Goal: Transaction & Acquisition: Purchase product/service

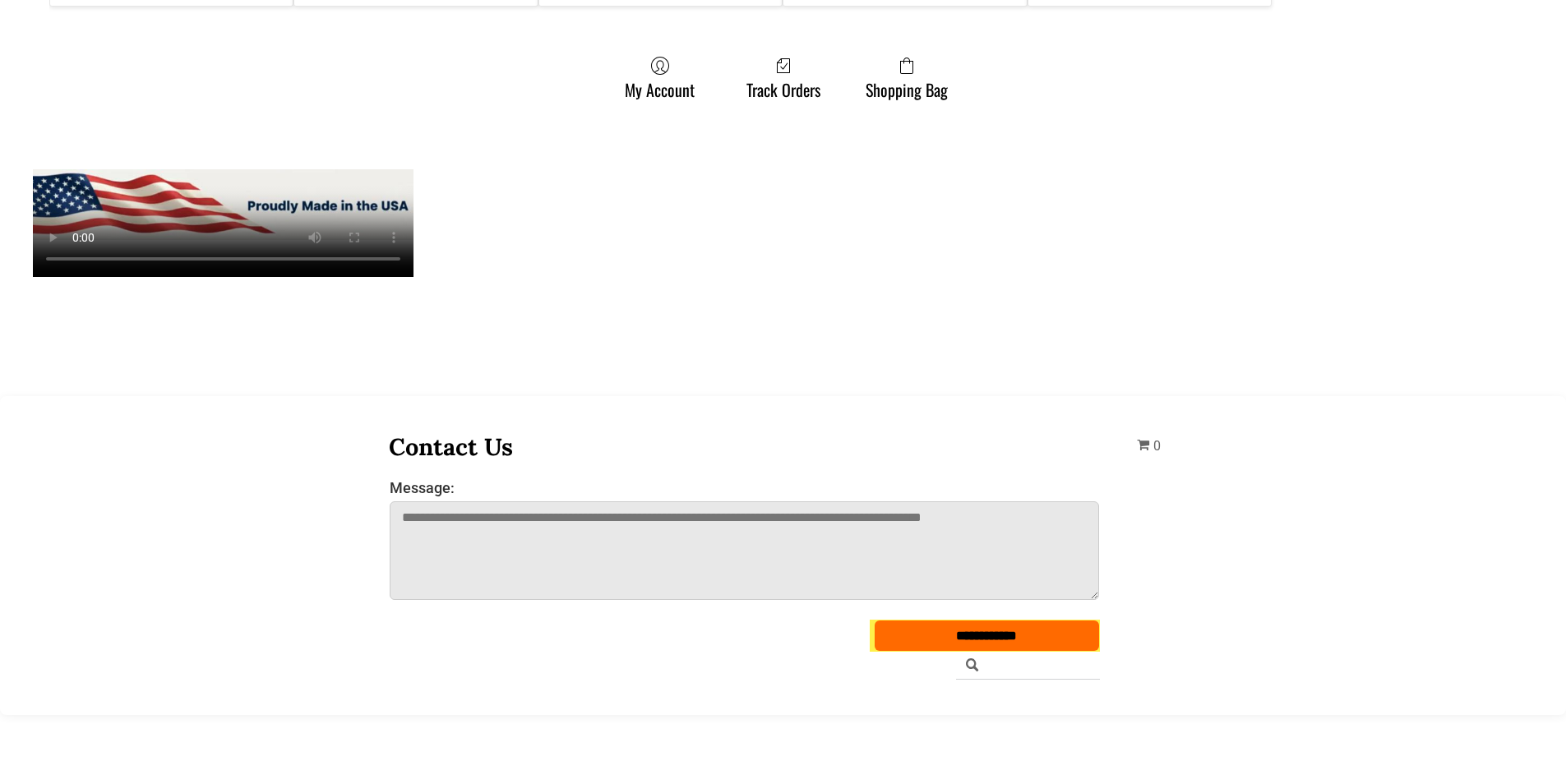
scroll to position [1397, 0]
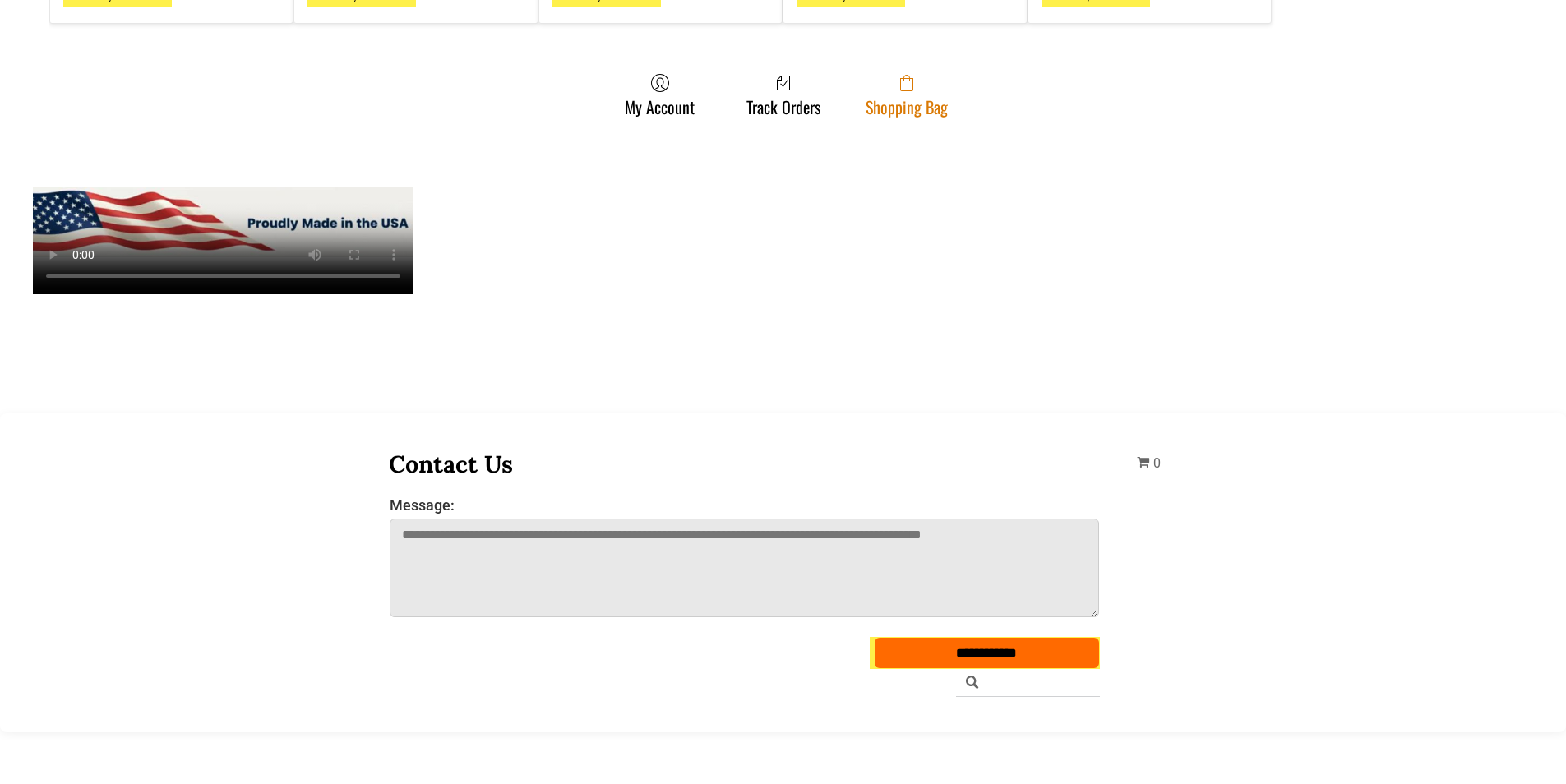
click at [933, 76] on span at bounding box center [907, 82] width 82 height 20
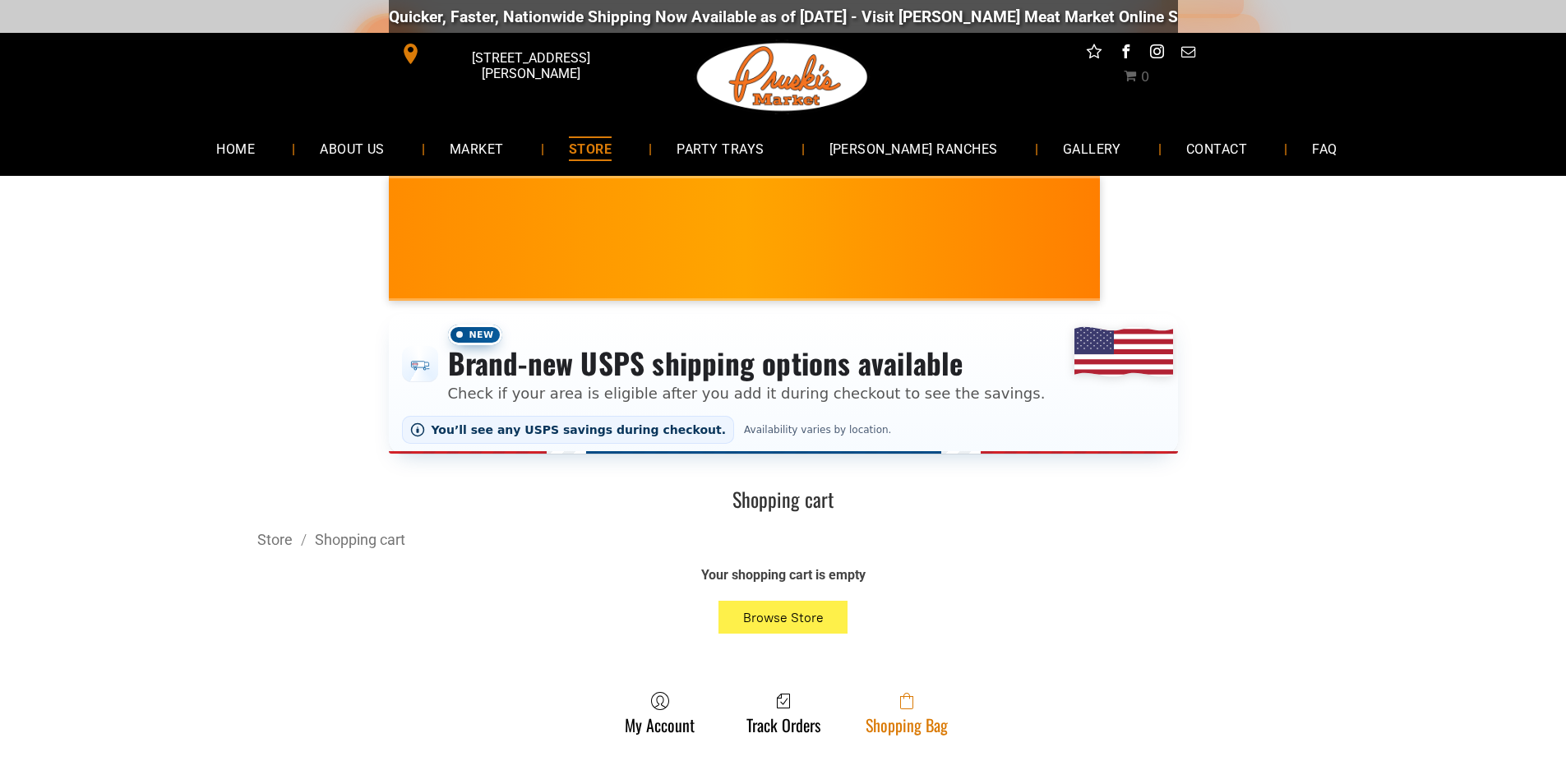
click at [881, 729] on link "Shopping Bag" at bounding box center [907, 713] width 99 height 44
click at [876, 732] on link "Shopping Bag" at bounding box center [907, 713] width 99 height 44
click at [876, 702] on span at bounding box center [907, 701] width 82 height 20
